Goal: Task Accomplishment & Management: Use online tool/utility

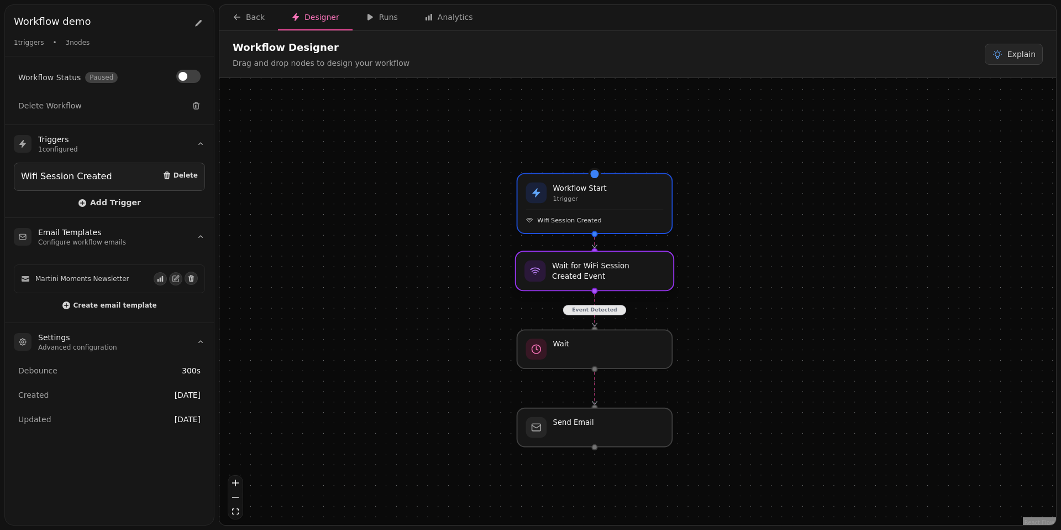
click at [598, 279] on div at bounding box center [595, 270] width 158 height 39
select select "****"
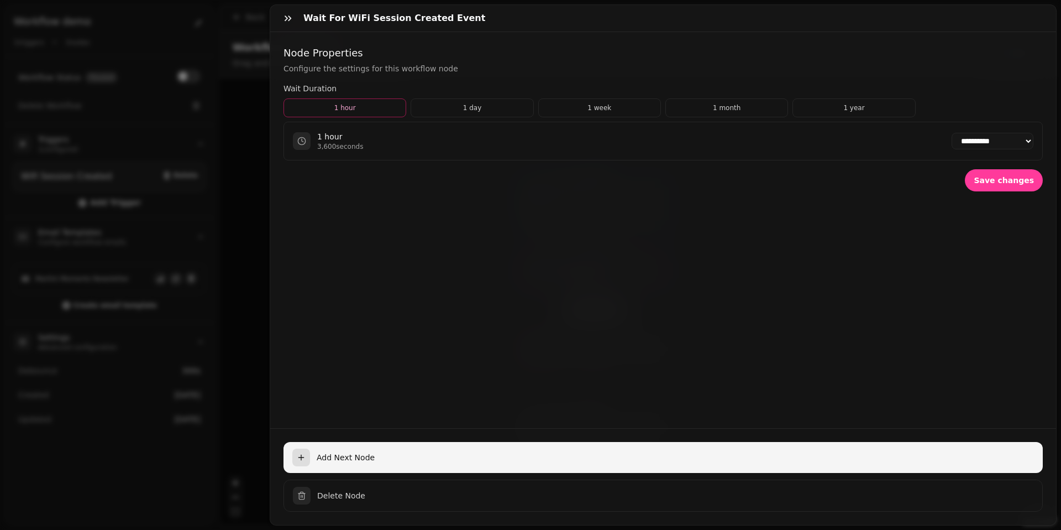
click at [349, 459] on span "Add Next Node" at bounding box center [676, 457] width 718 height 11
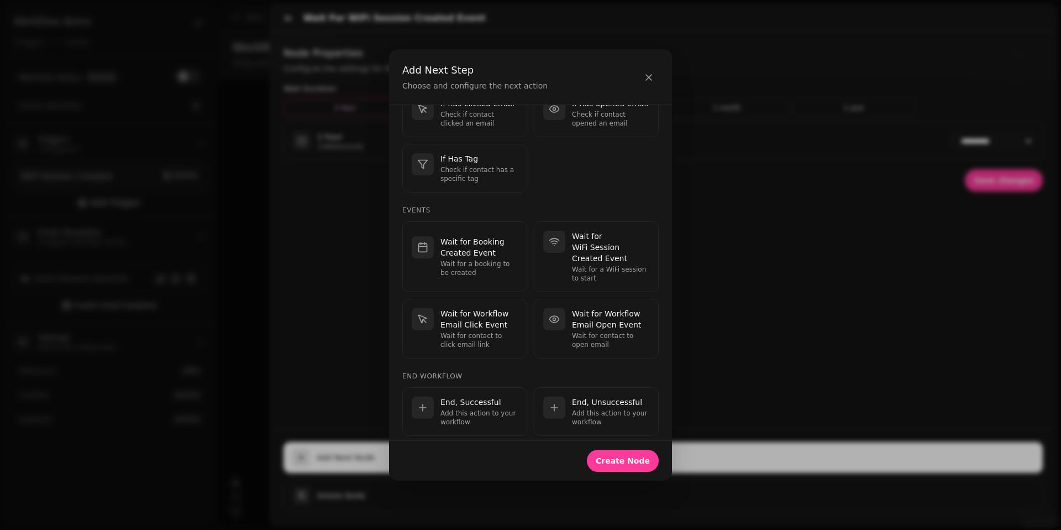
scroll to position [335, 0]
click at [526, 371] on h4 "End Workflow" at bounding box center [530, 375] width 256 height 9
click at [527, 371] on h4 "End Workflow" at bounding box center [530, 375] width 256 height 9
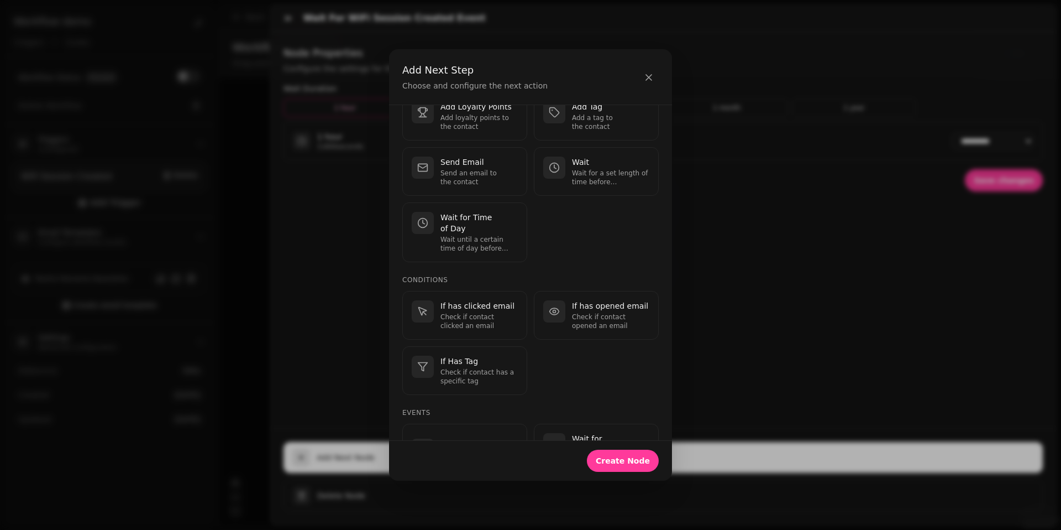
scroll to position [132, 0]
click at [465, 301] on p "If has clicked email" at bounding box center [479, 306] width 77 height 11
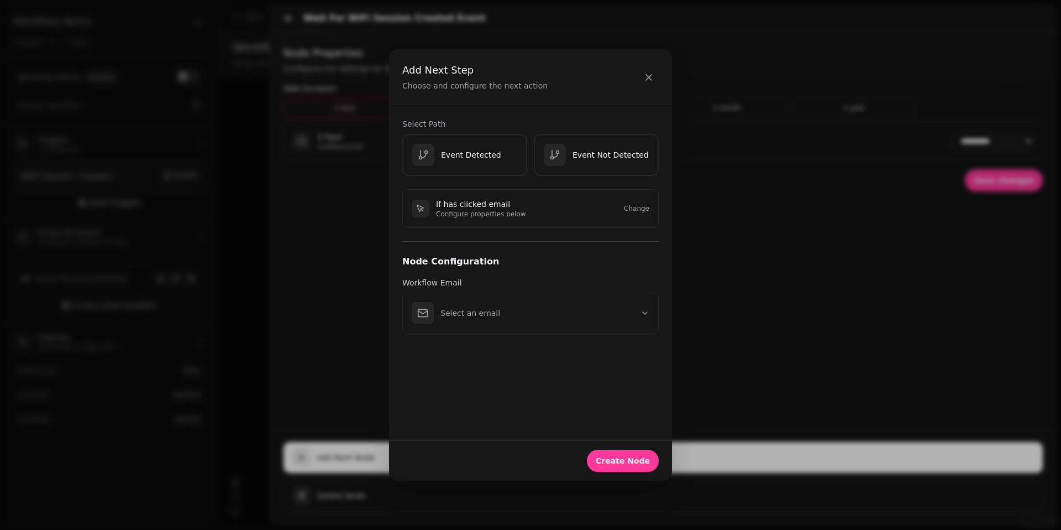
click at [605, 400] on div "Select Path Event Detected Event Not Detected If has clicked email Configure pr…" at bounding box center [530, 272] width 283 height 334
click at [554, 321] on button "Select an email" at bounding box center [530, 312] width 256 height 41
click at [535, 355] on p "Martini Moments Newsletter" at bounding box center [545, 358] width 209 height 11
click at [612, 460] on span "Create Node" at bounding box center [623, 461] width 54 height 8
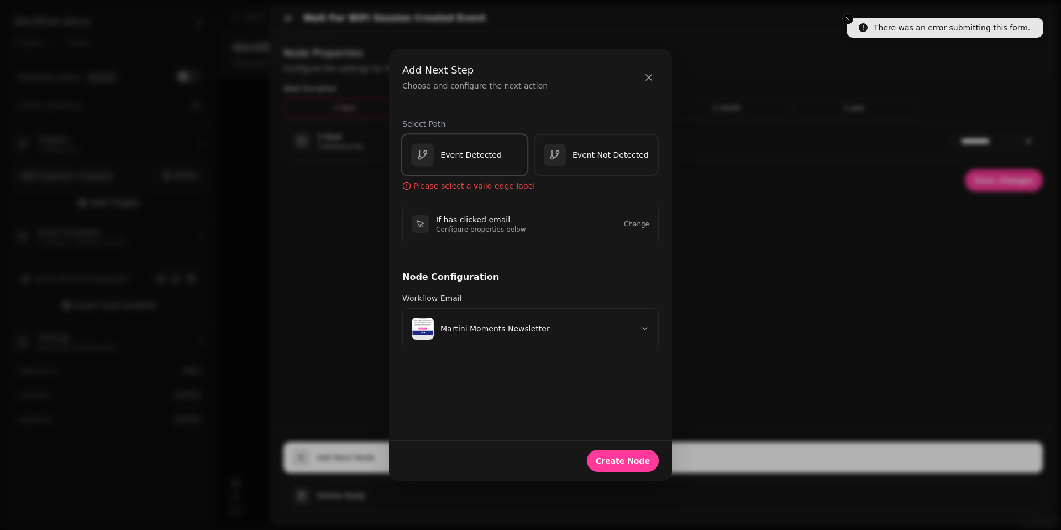
click at [486, 159] on p "Event Detected" at bounding box center [471, 154] width 61 height 11
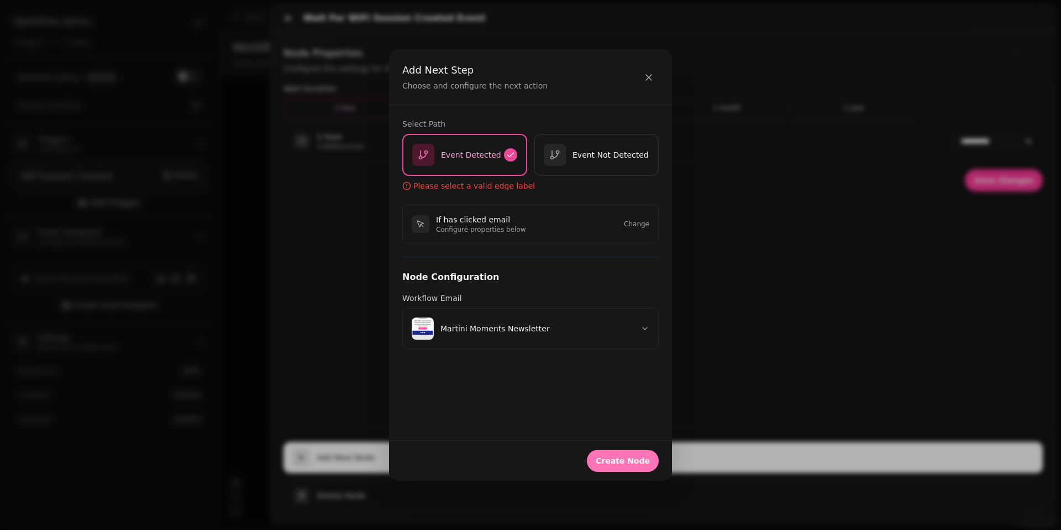
click at [622, 464] on span "Create Node" at bounding box center [623, 461] width 54 height 8
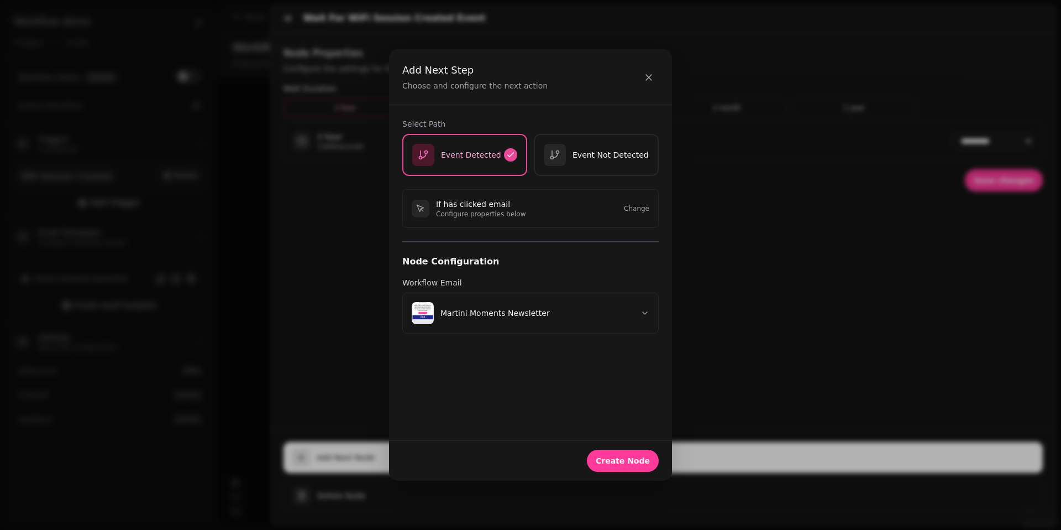
click at [569, 385] on div "Select Path Event Detected Event Not Detected If has clicked email Configure pr…" at bounding box center [530, 272] width 283 height 334
click at [550, 383] on div "Select Path Event Detected Event Not Detected If has clicked email Configure pr…" at bounding box center [530, 272] width 283 height 334
click at [535, 372] on div "Select Path Event Detected Event Not Detected If has clicked email Configure pr…" at bounding box center [530, 272] width 283 height 334
click at [625, 458] on span "Create Node" at bounding box center [623, 461] width 54 height 8
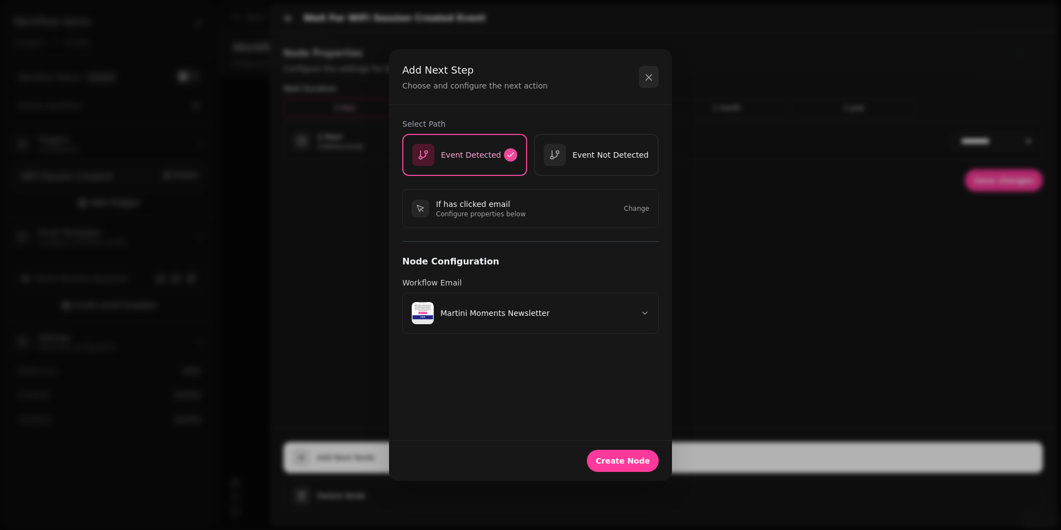
click at [647, 80] on icon "button" at bounding box center [649, 78] width 6 height 6
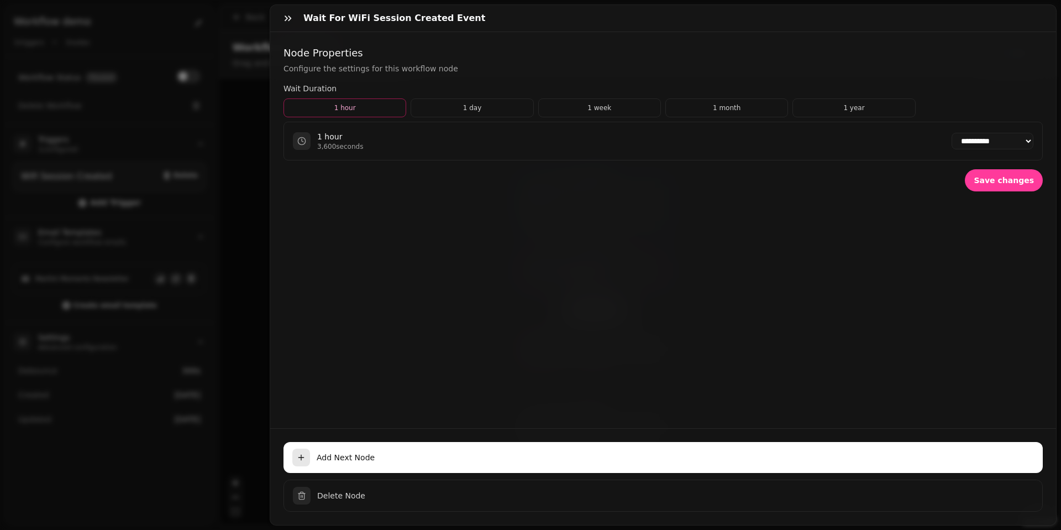
click at [475, 250] on div "**********" at bounding box center [663, 230] width 786 height 396
